Goal: Navigation & Orientation: Find specific page/section

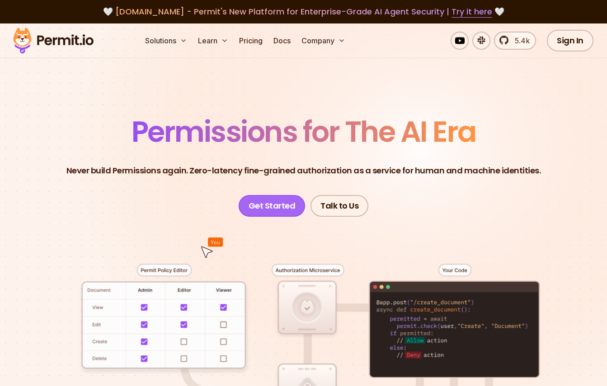
click at [287, 206] on link "Get Started" at bounding box center [272, 206] width 67 height 22
click at [284, 41] on link "Docs" at bounding box center [282, 41] width 24 height 18
